Goal: Communication & Community: Answer question/provide support

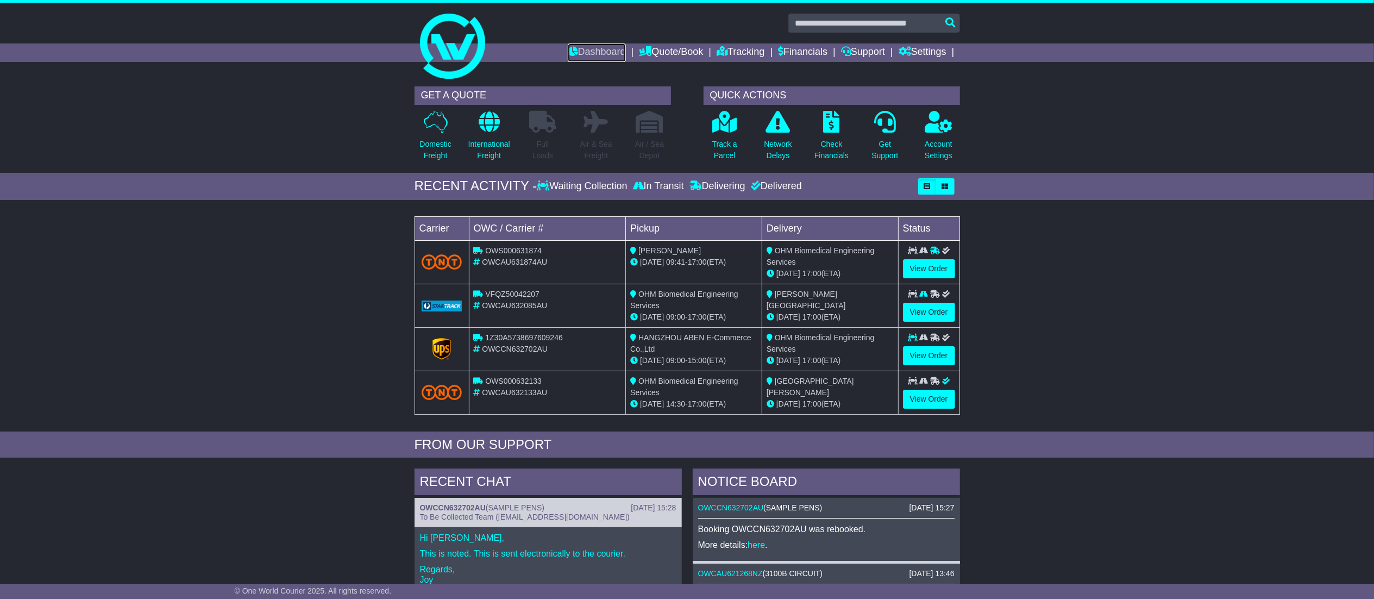
drag, startPoint x: 586, startPoint y: 49, endPoint x: 617, endPoint y: 28, distance: 37.7
click at [586, 49] on link "Dashboard" at bounding box center [597, 52] width 58 height 18
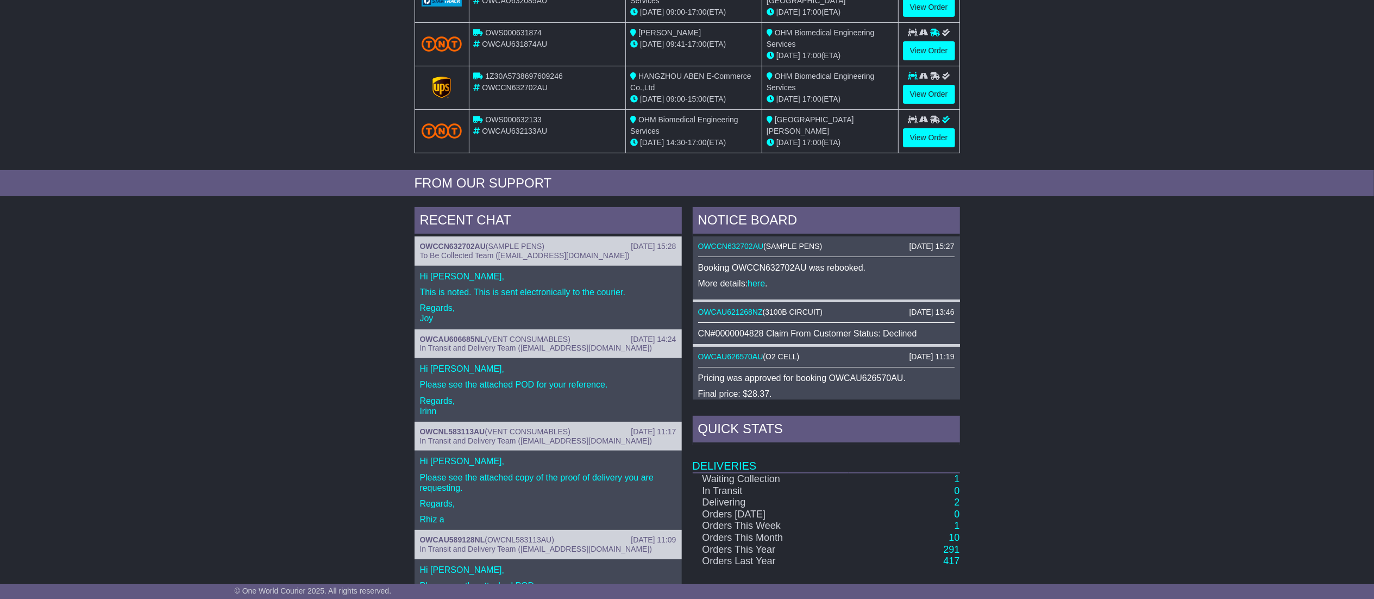
scroll to position [217, 0]
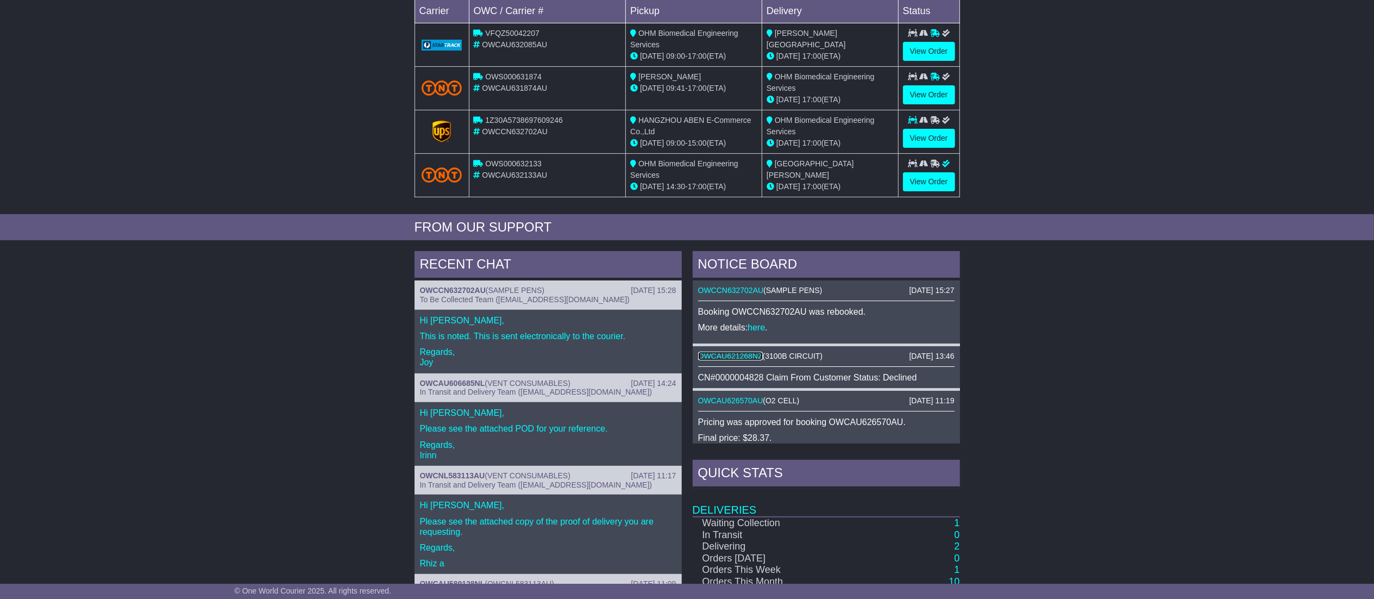
click at [730, 360] on link "OWCAU621268NZ" at bounding box center [730, 355] width 65 height 9
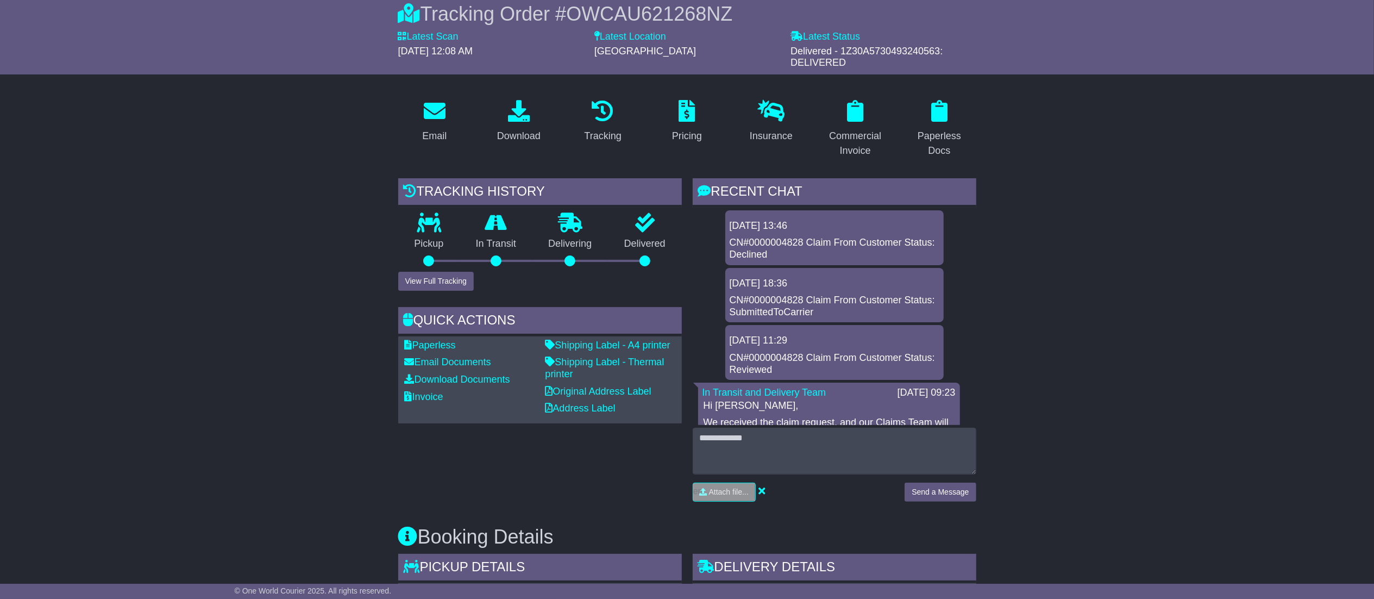
scroll to position [100, 0]
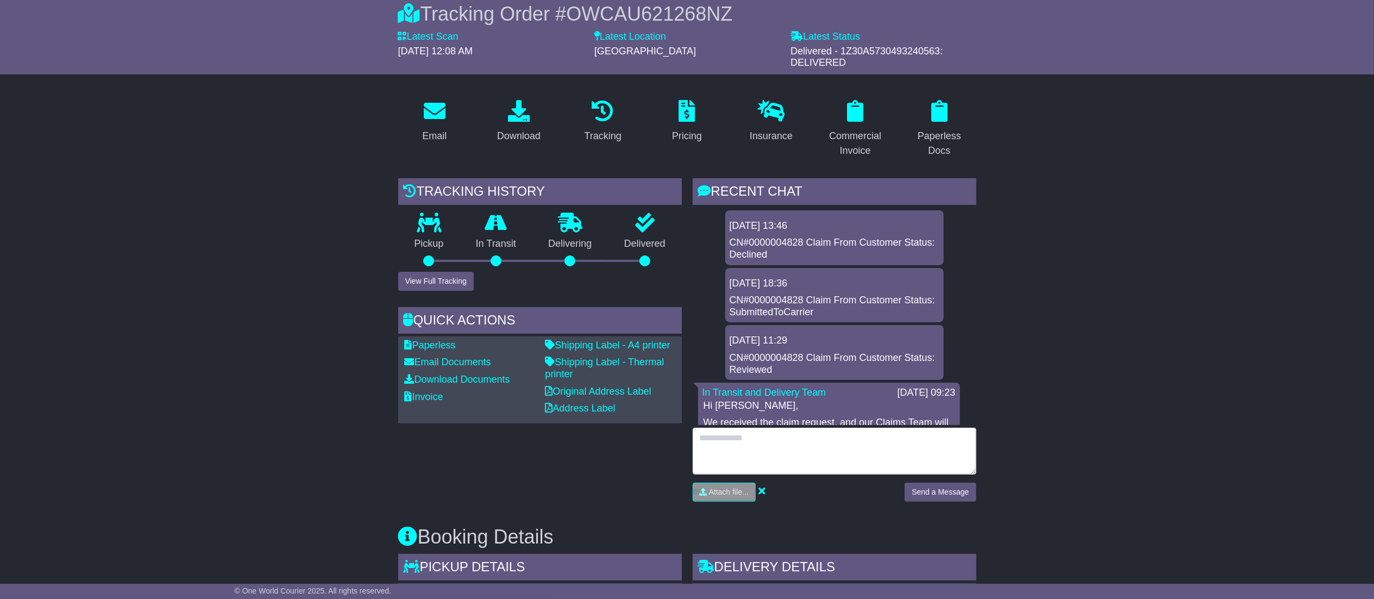
click at [839, 462] on textarea at bounding box center [835, 450] width 284 height 47
type textarea "*"
type textarea "**********"
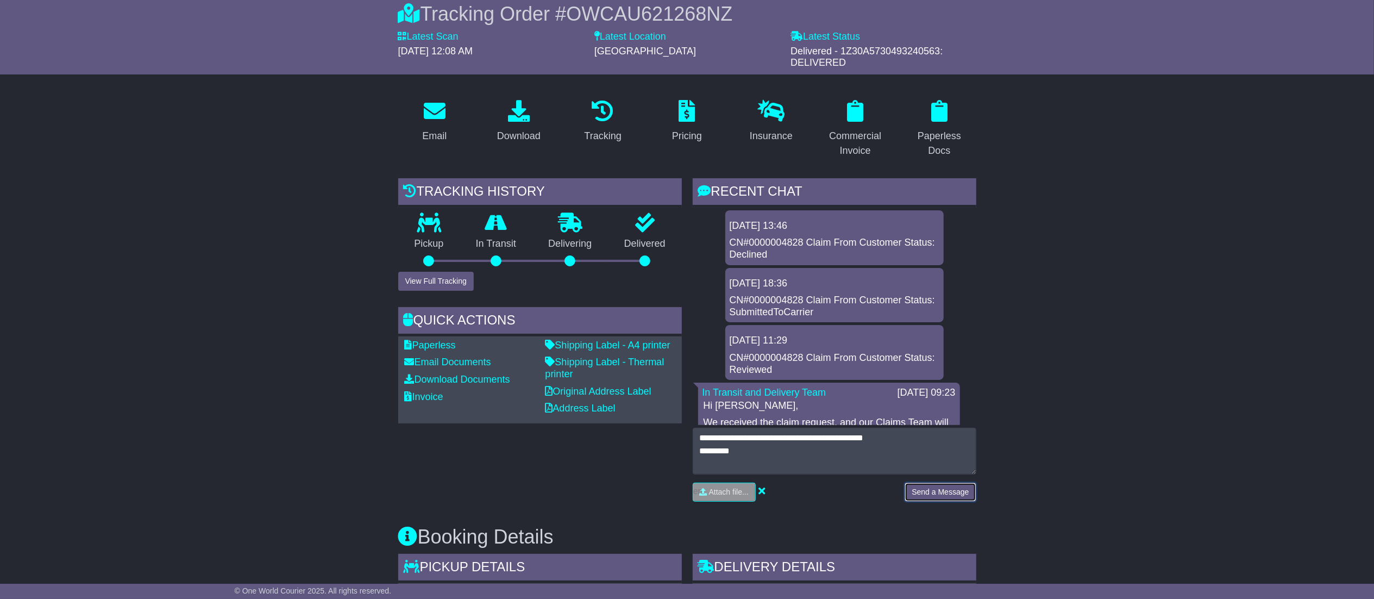
click at [959, 498] on button "Send a Message" at bounding box center [939, 491] width 71 height 19
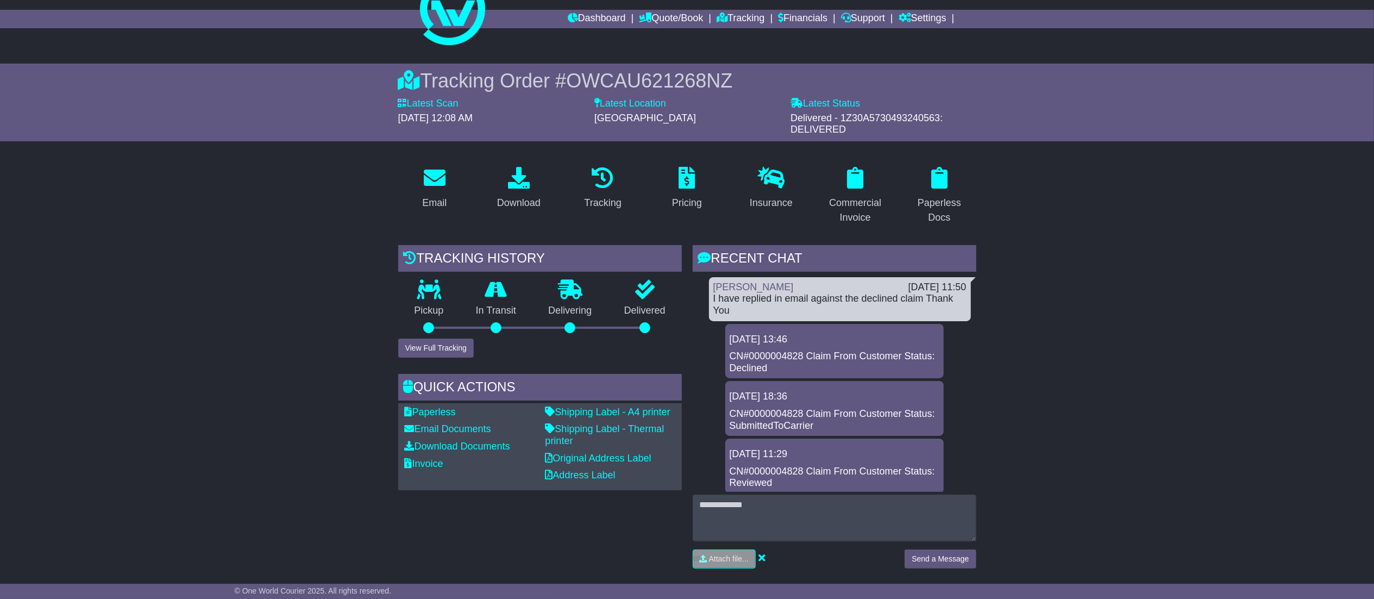
scroll to position [0, 0]
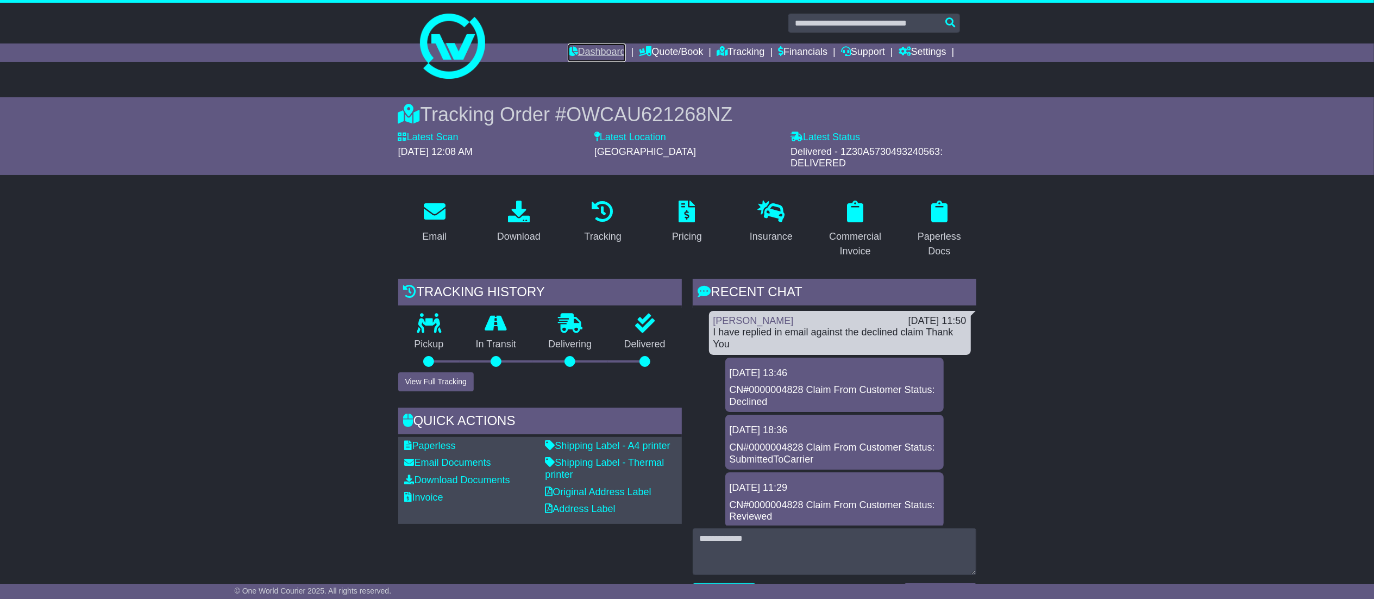
click at [589, 55] on link "Dashboard" at bounding box center [597, 52] width 58 height 18
